Goal: Task Accomplishment & Management: Use online tool/utility

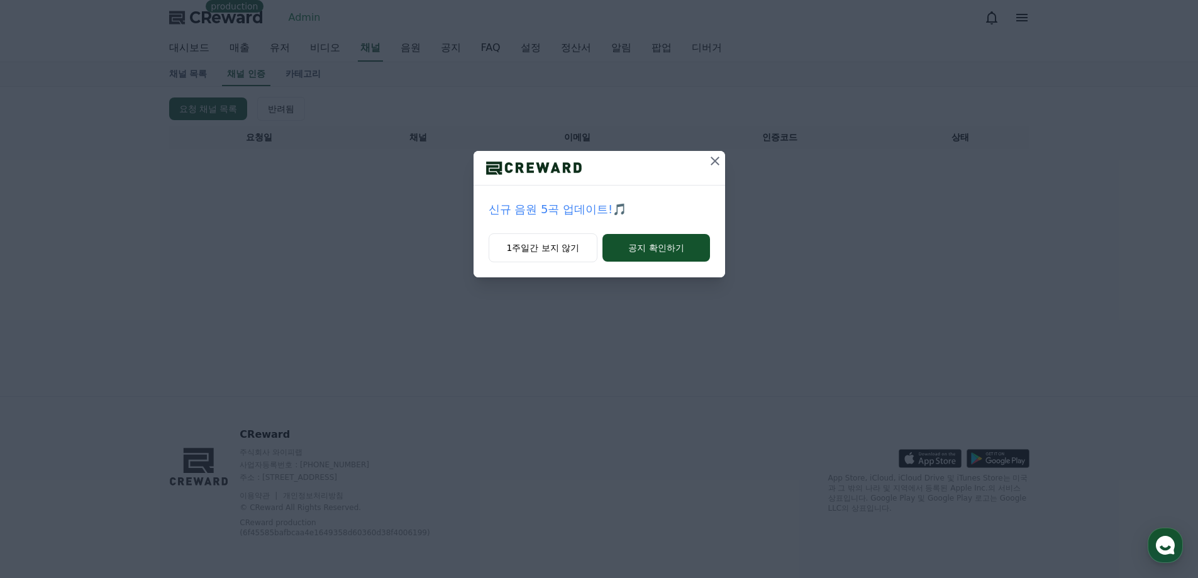
click at [713, 160] on icon at bounding box center [714, 160] width 15 height 15
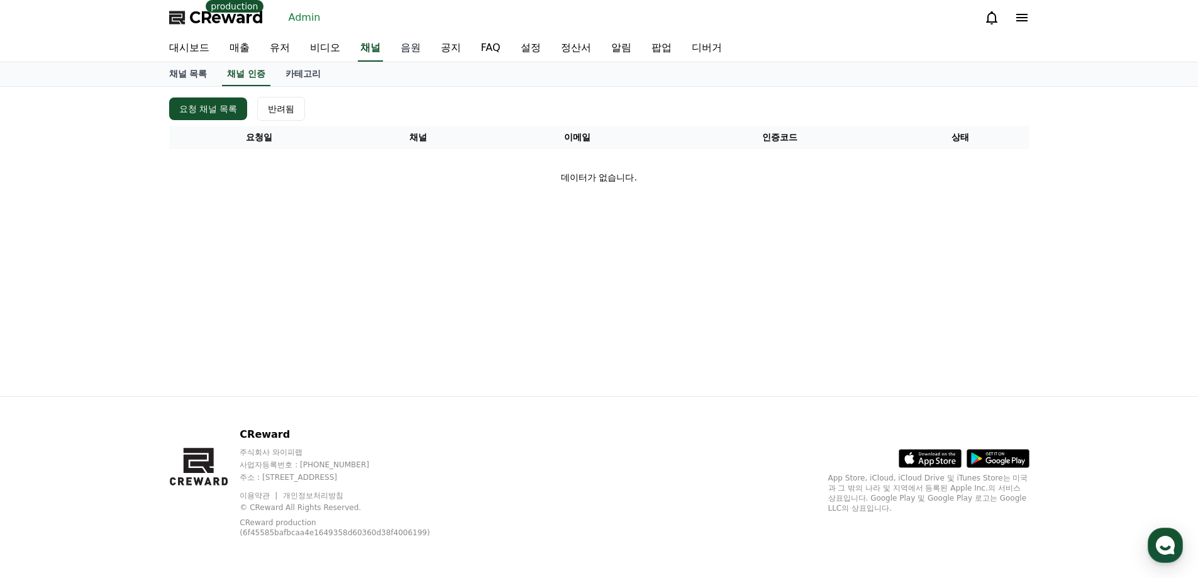
click at [399, 46] on link "음원" at bounding box center [411, 48] width 40 height 26
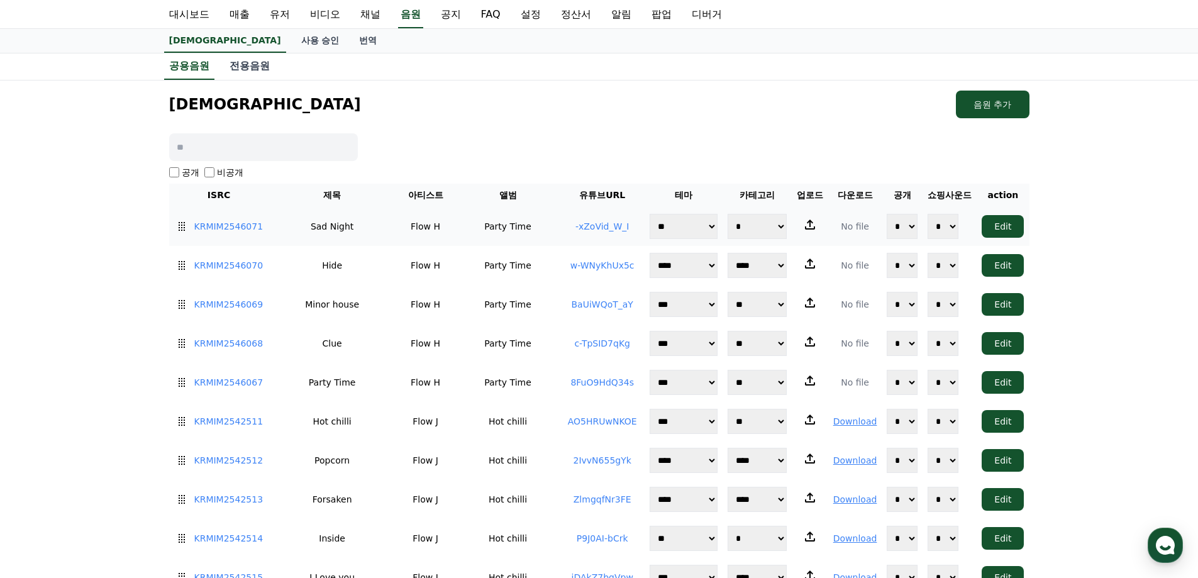
scroll to position [63, 0]
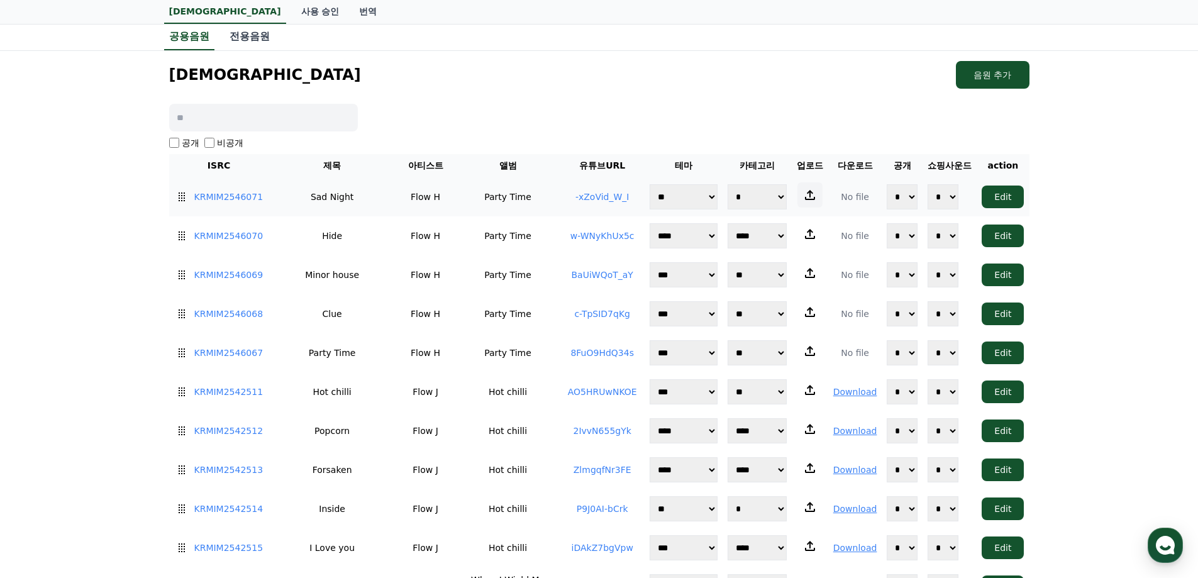
click at [806, 194] on icon at bounding box center [809, 194] width 15 height 15
click at [0, 0] on input "file" at bounding box center [0, 0] width 0 height 0
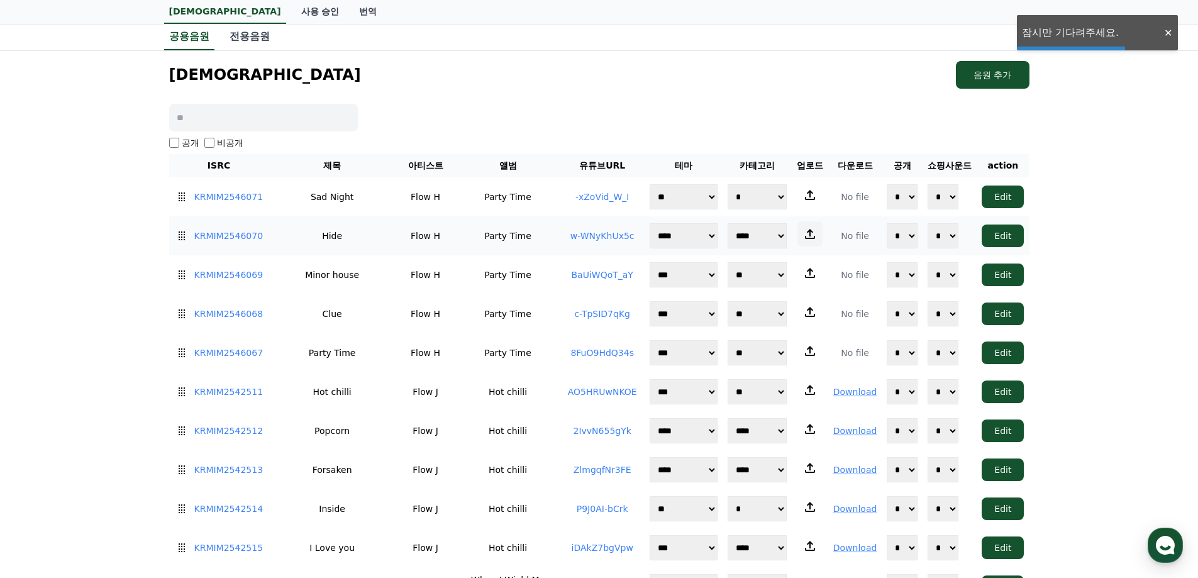
click at [806, 232] on icon at bounding box center [809, 233] width 15 height 15
click at [0, 0] on input "file" at bounding box center [0, 0] width 0 height 0
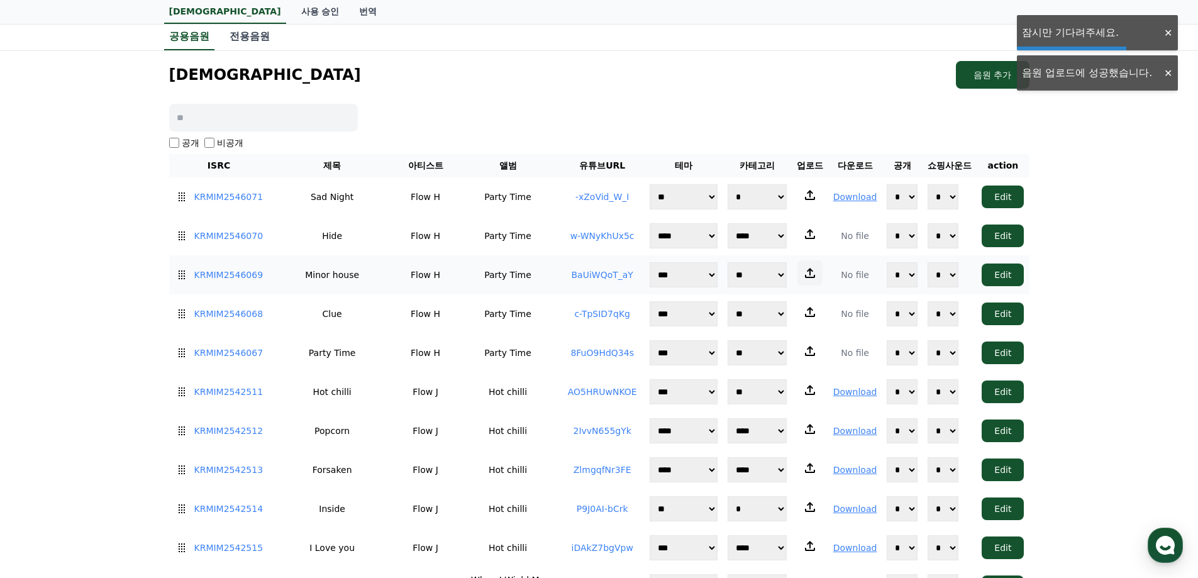
click at [806, 274] on icon at bounding box center [809, 272] width 15 height 15
click at [0, 0] on input "file" at bounding box center [0, 0] width 0 height 0
click at [807, 304] on icon at bounding box center [809, 311] width 15 height 15
click at [0, 0] on input "file" at bounding box center [0, 0] width 0 height 0
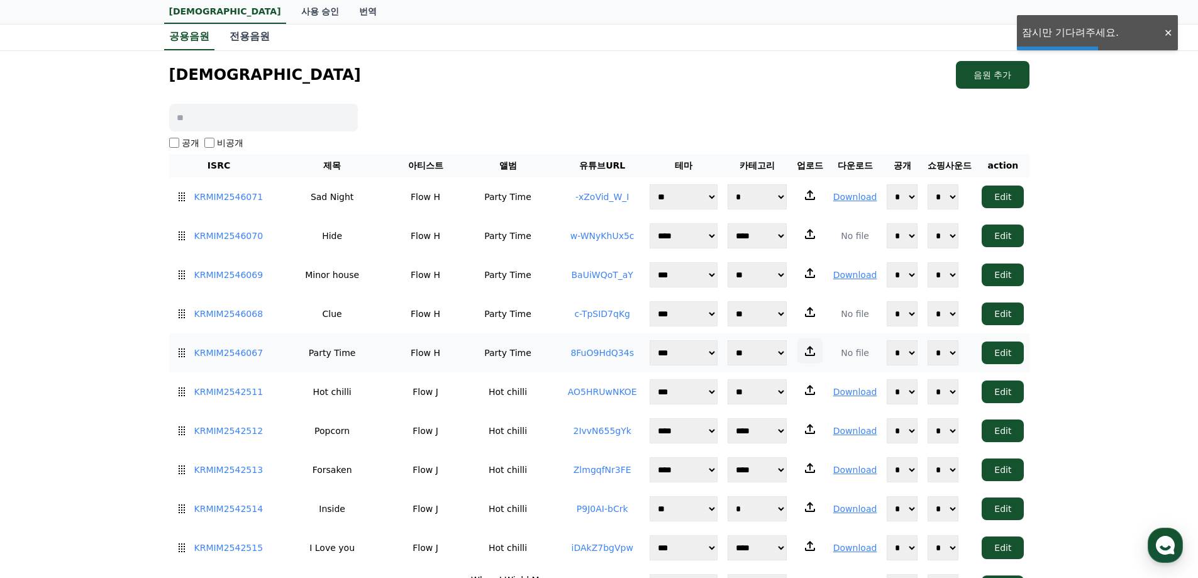
click at [805, 345] on icon at bounding box center [809, 350] width 15 height 15
click at [0, 0] on input "file" at bounding box center [0, 0] width 0 height 0
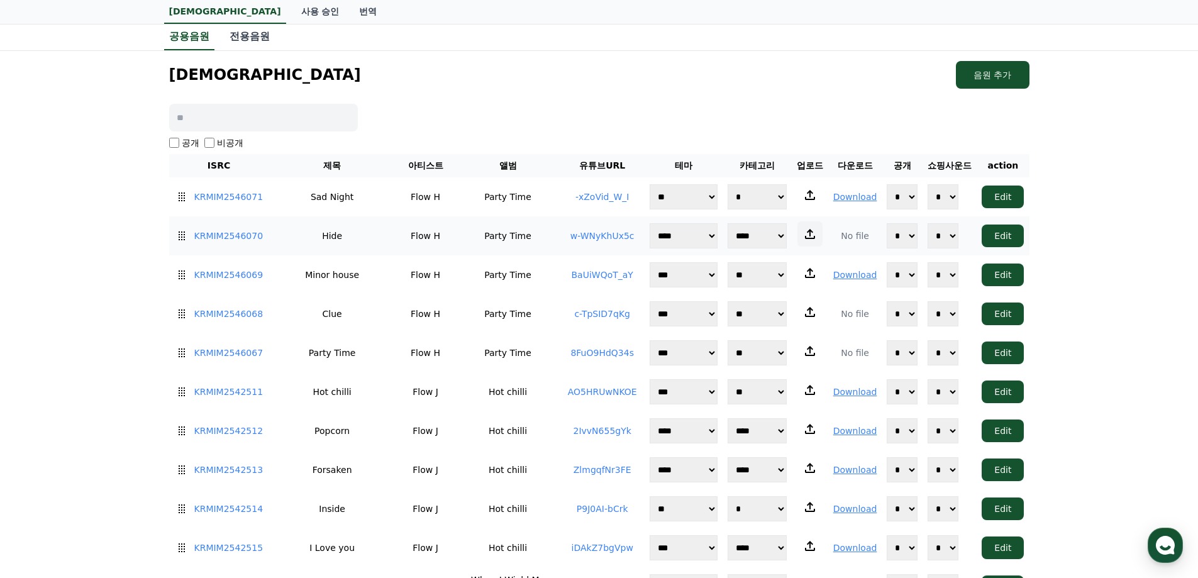
click at [815, 235] on icon at bounding box center [809, 233] width 15 height 15
click at [0, 0] on input "file" at bounding box center [0, 0] width 0 height 0
